Goal: Use online tool/utility: Use online tool/utility

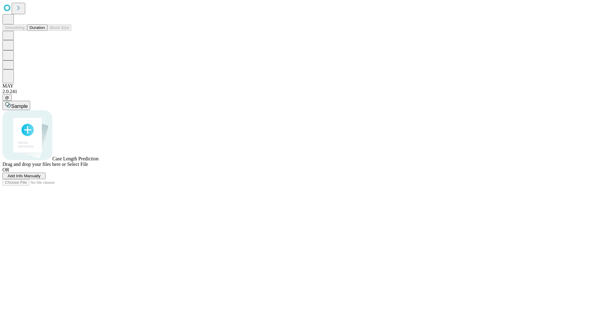
click at [88, 167] on span "Select File" at bounding box center [77, 163] width 21 height 5
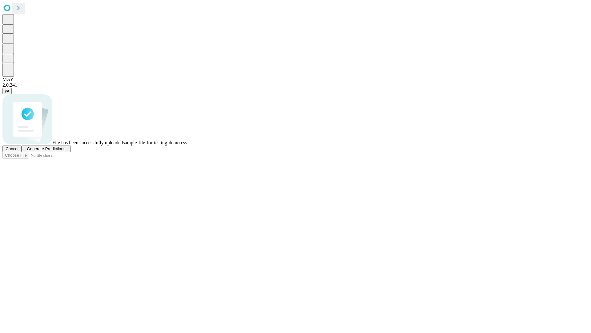
click at [65, 151] on span "Generate Predictions" at bounding box center [46, 148] width 38 height 5
